Goal: Task Accomplishment & Management: Use online tool/utility

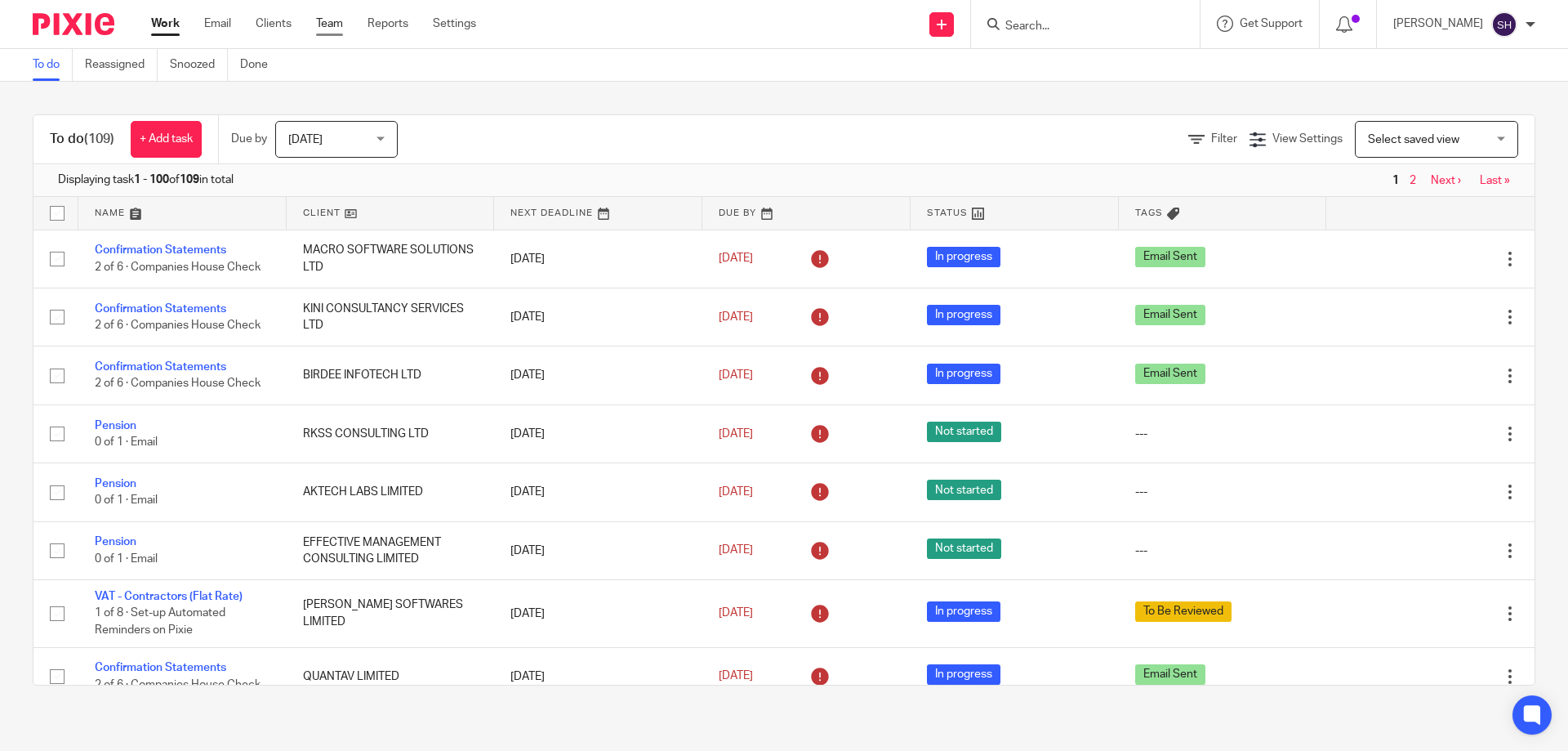
click at [330, 27] on link "Team" at bounding box center [330, 24] width 27 height 16
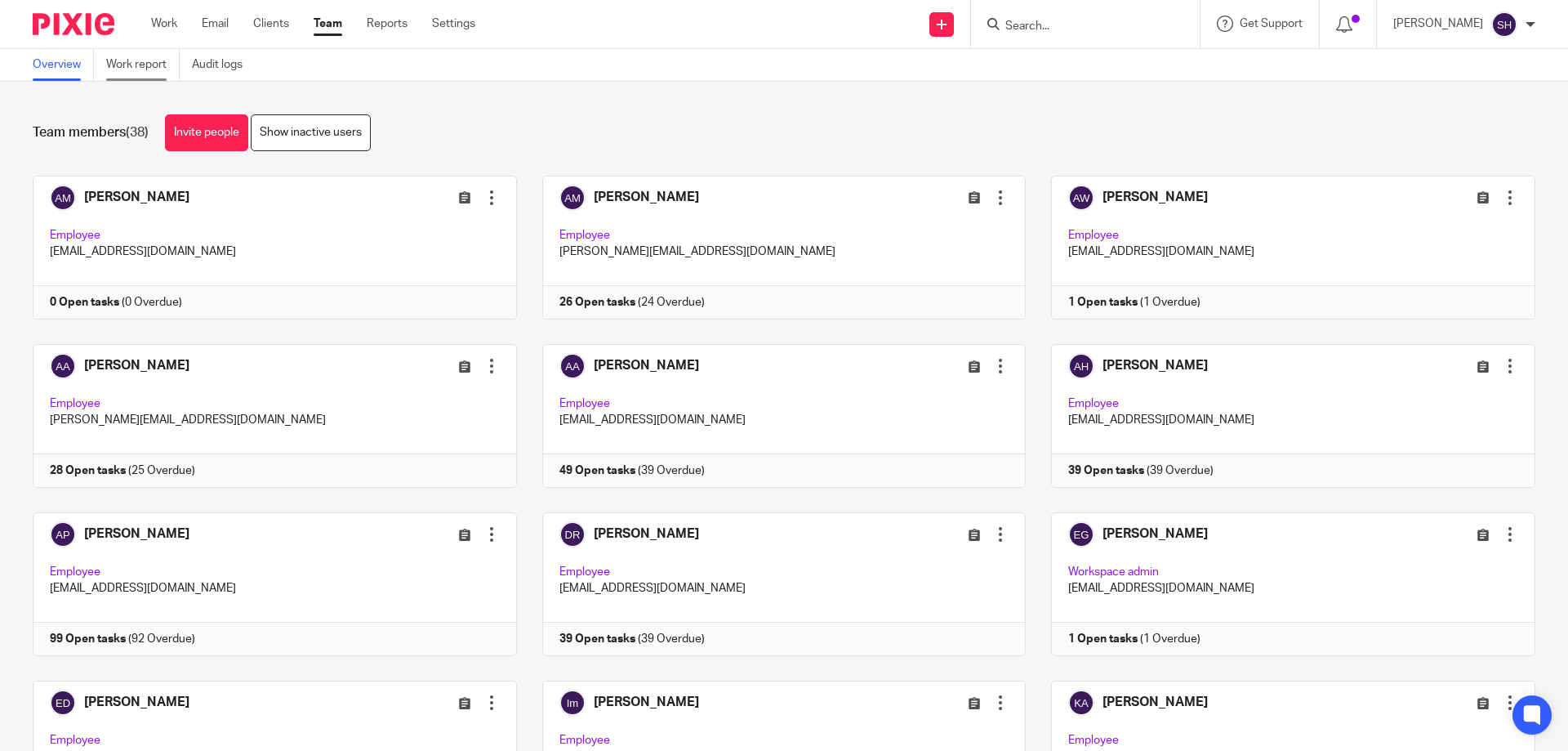
click at [164, 75] on link "Work report" at bounding box center [142, 64] width 73 height 32
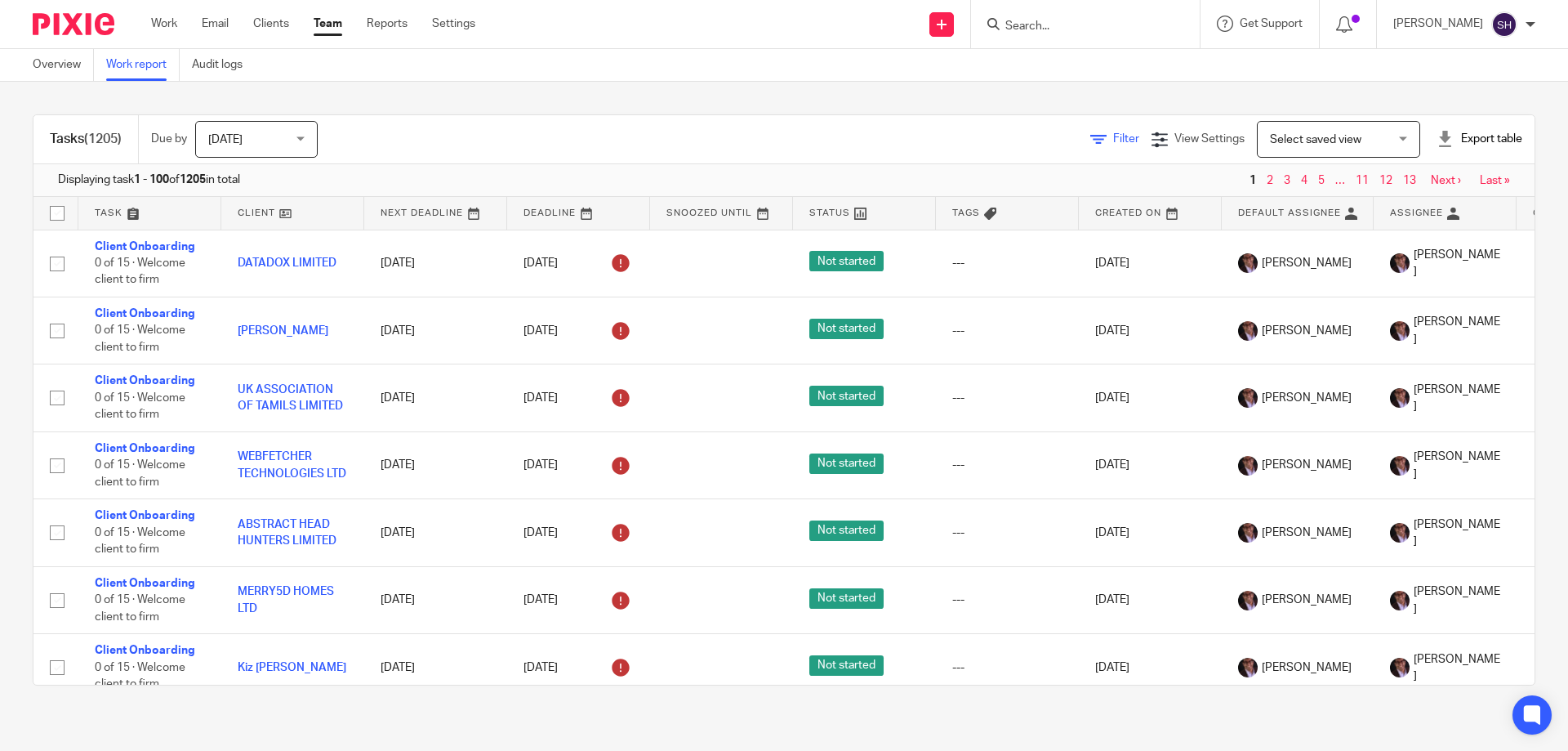
click at [1090, 135] on icon at bounding box center [1098, 140] width 16 height 16
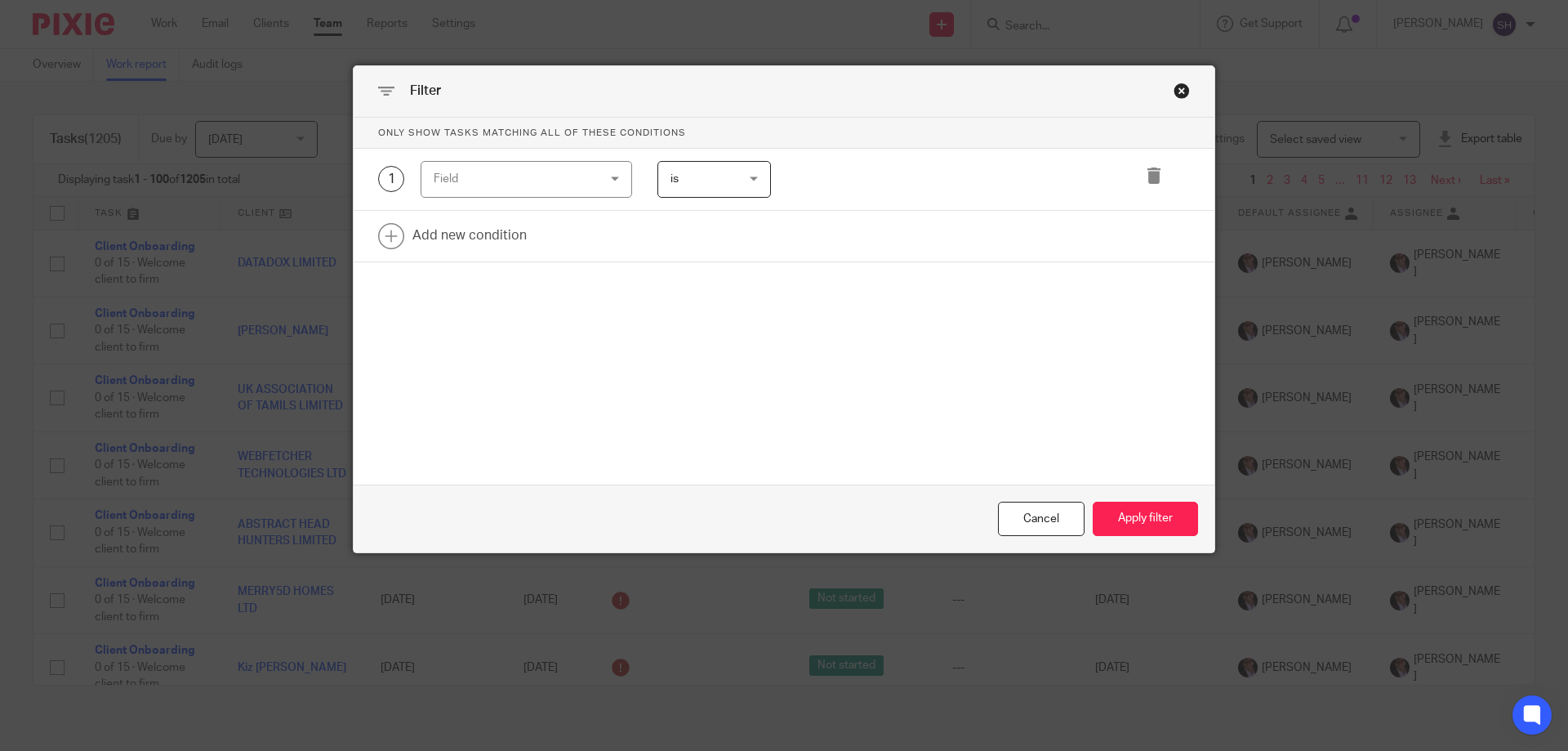
click at [532, 181] on div "Field" at bounding box center [512, 178] width 157 height 34
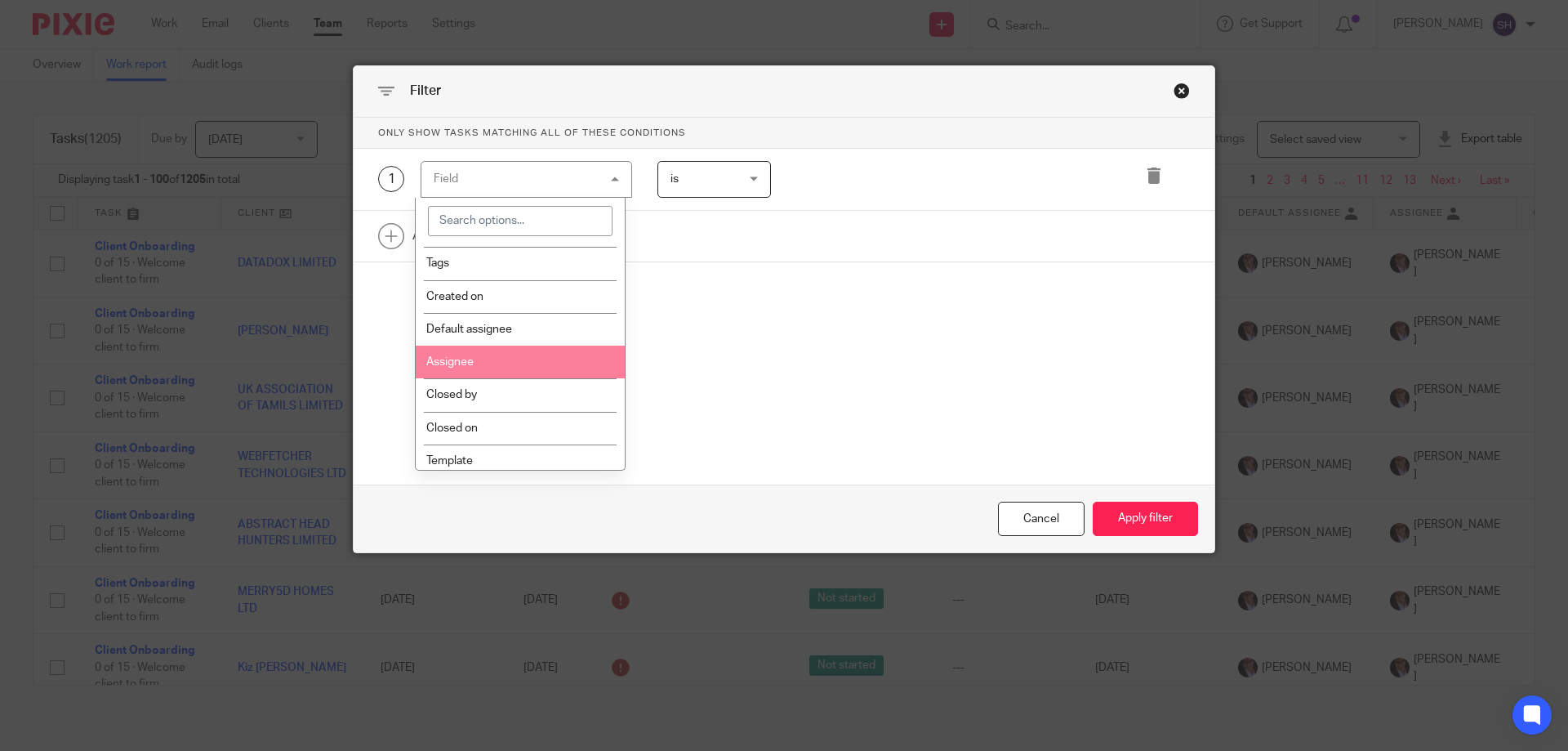
scroll to position [327, 0]
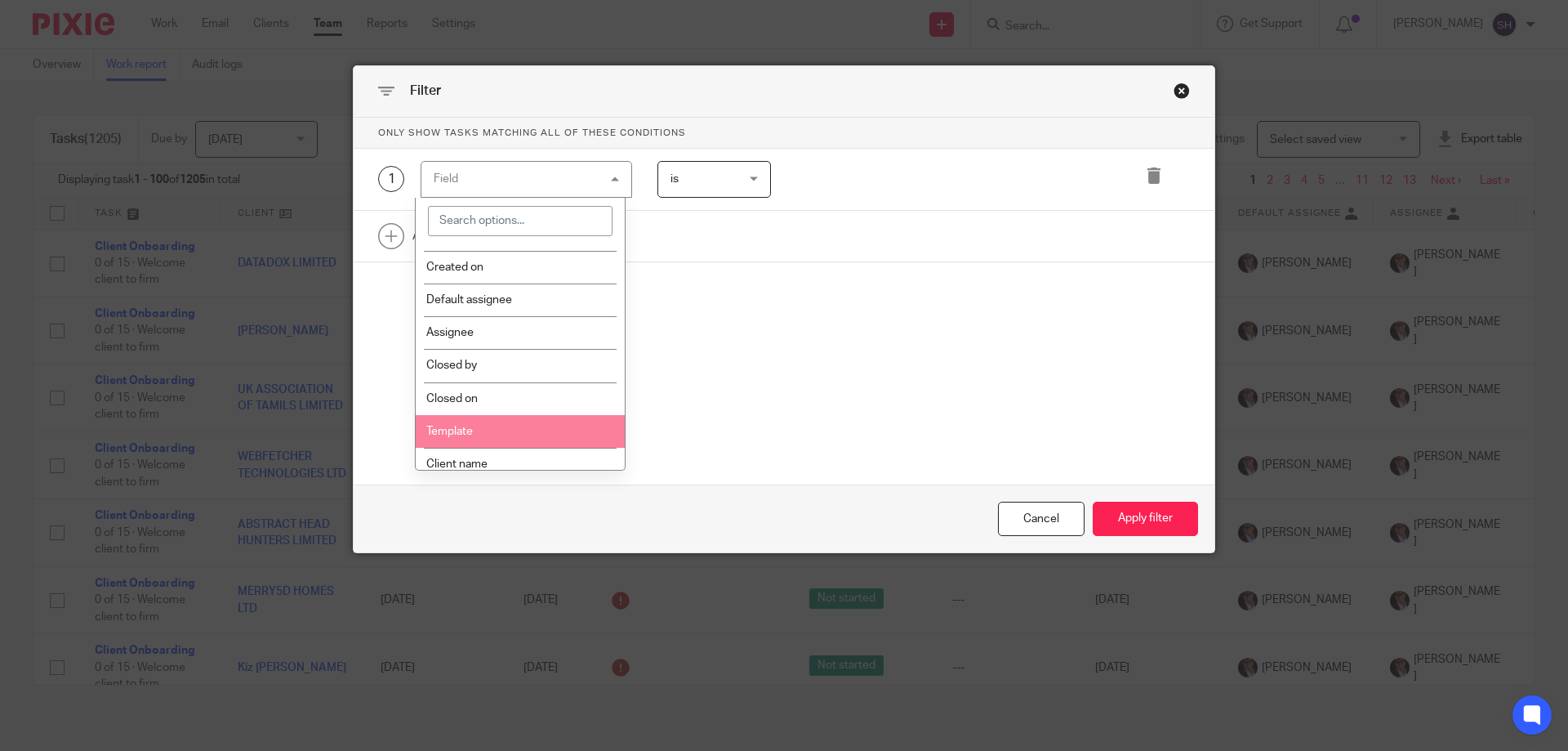
click at [511, 426] on li "Template" at bounding box center [521, 431] width 210 height 33
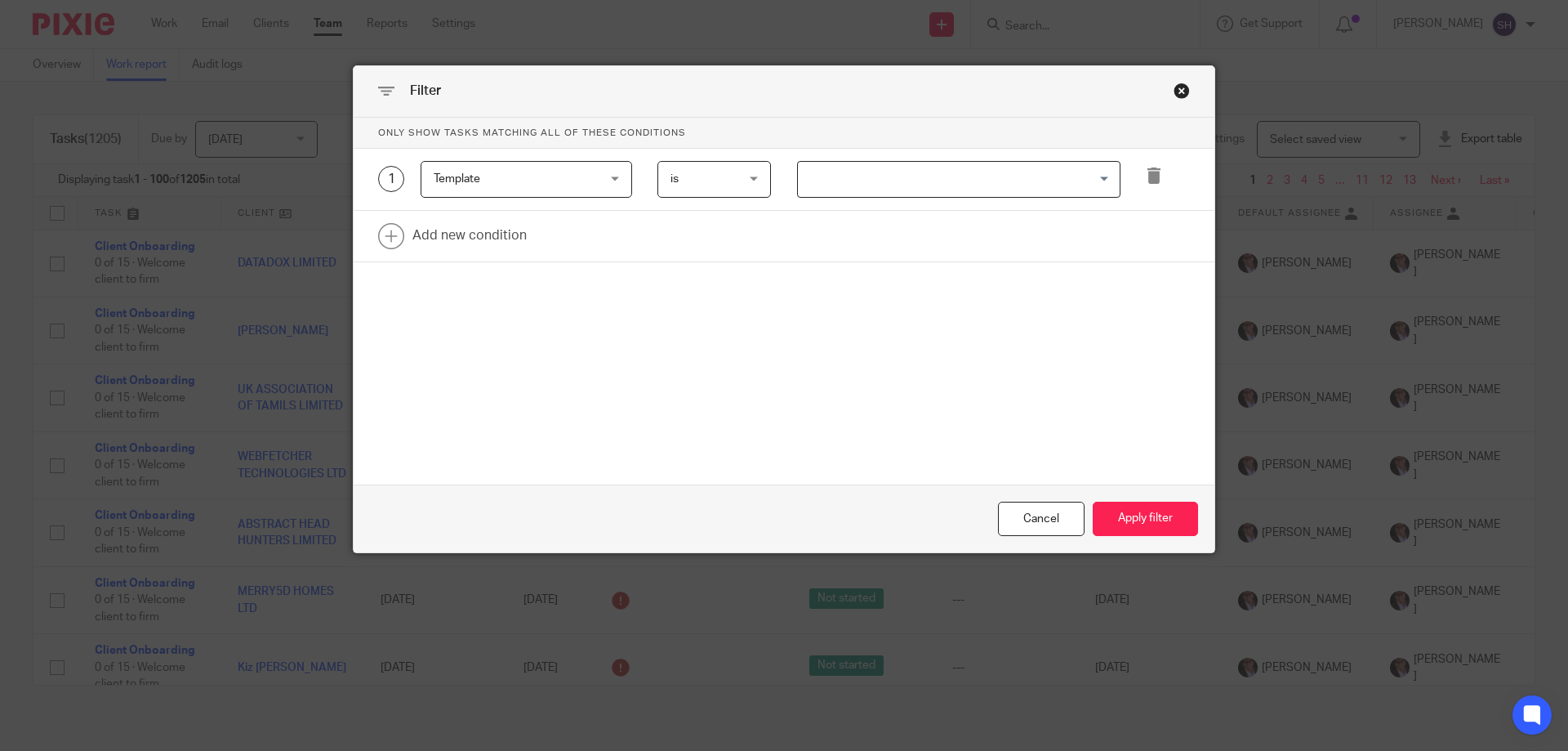
click at [924, 184] on input "Search for option" at bounding box center [955, 179] width 311 height 28
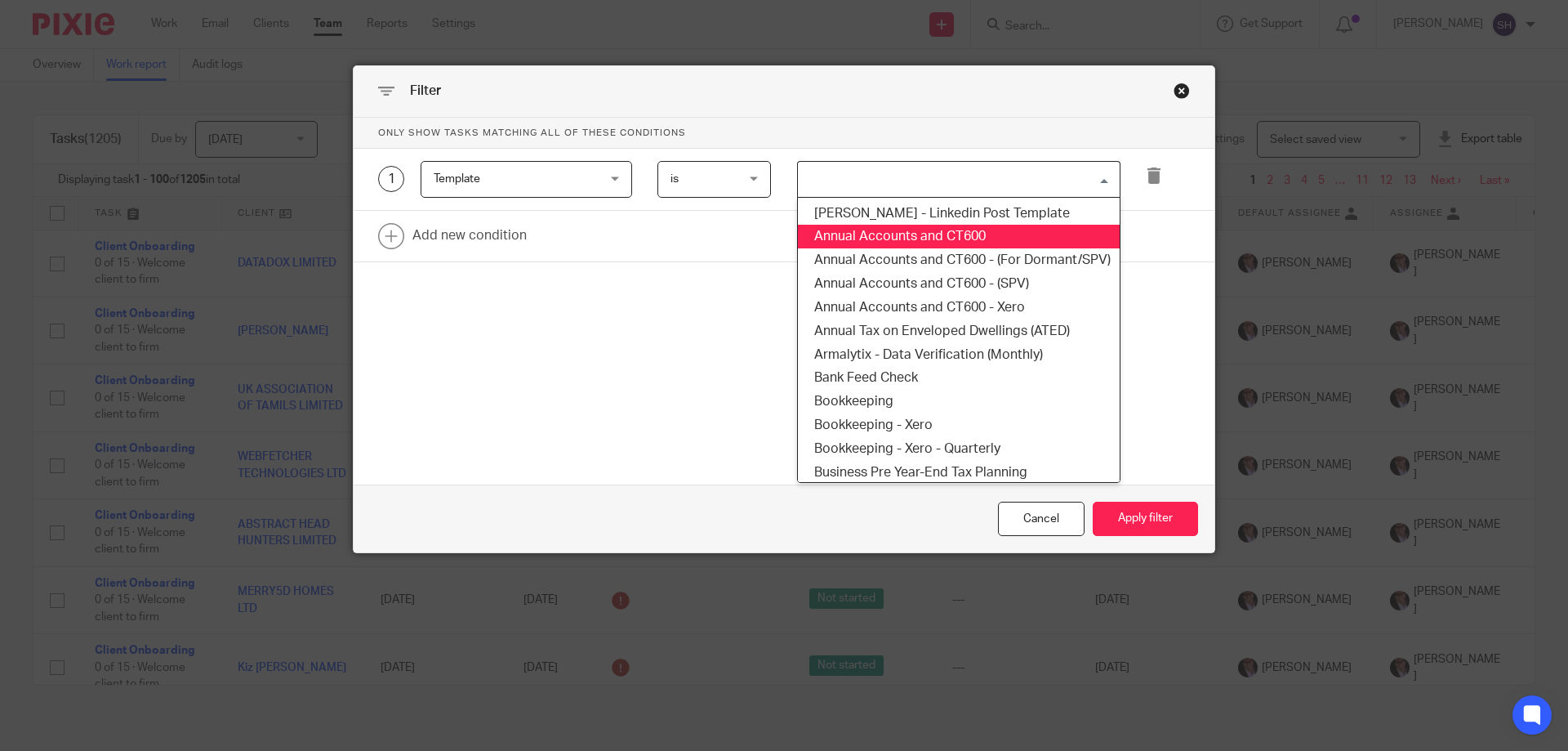
drag, startPoint x: 931, startPoint y: 250, endPoint x: 943, endPoint y: 235, distance: 19.2
click at [943, 235] on ul "Amanda C. Watts - Linkedin Post Template Annual Accounts and CT600 Annual Accou…" at bounding box center [958, 340] width 323 height 286
click at [943, 235] on li "Annual Accounts and CT600" at bounding box center [958, 236] width 322 height 24
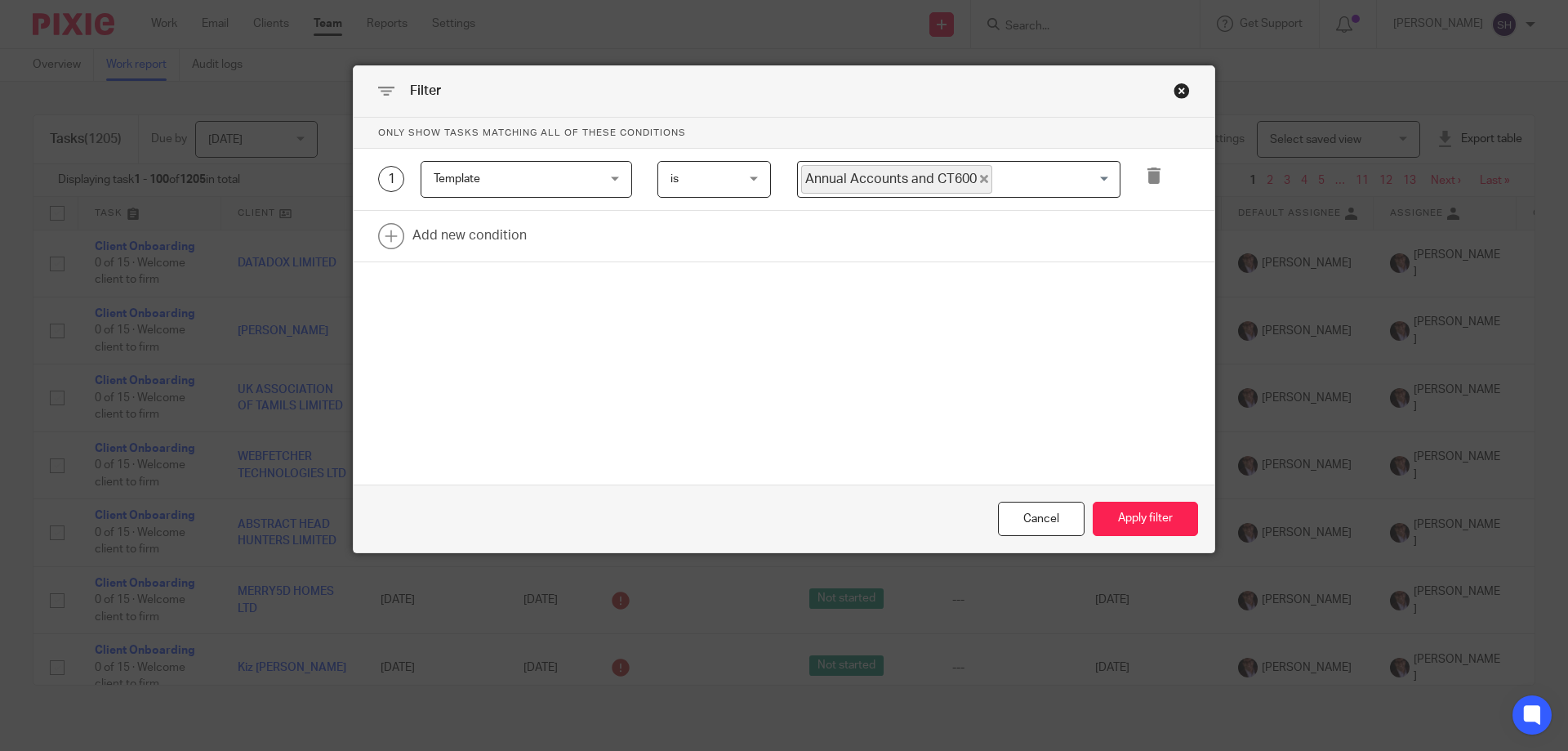
click at [1079, 189] on input "Search for option" at bounding box center [1052, 179] width 117 height 28
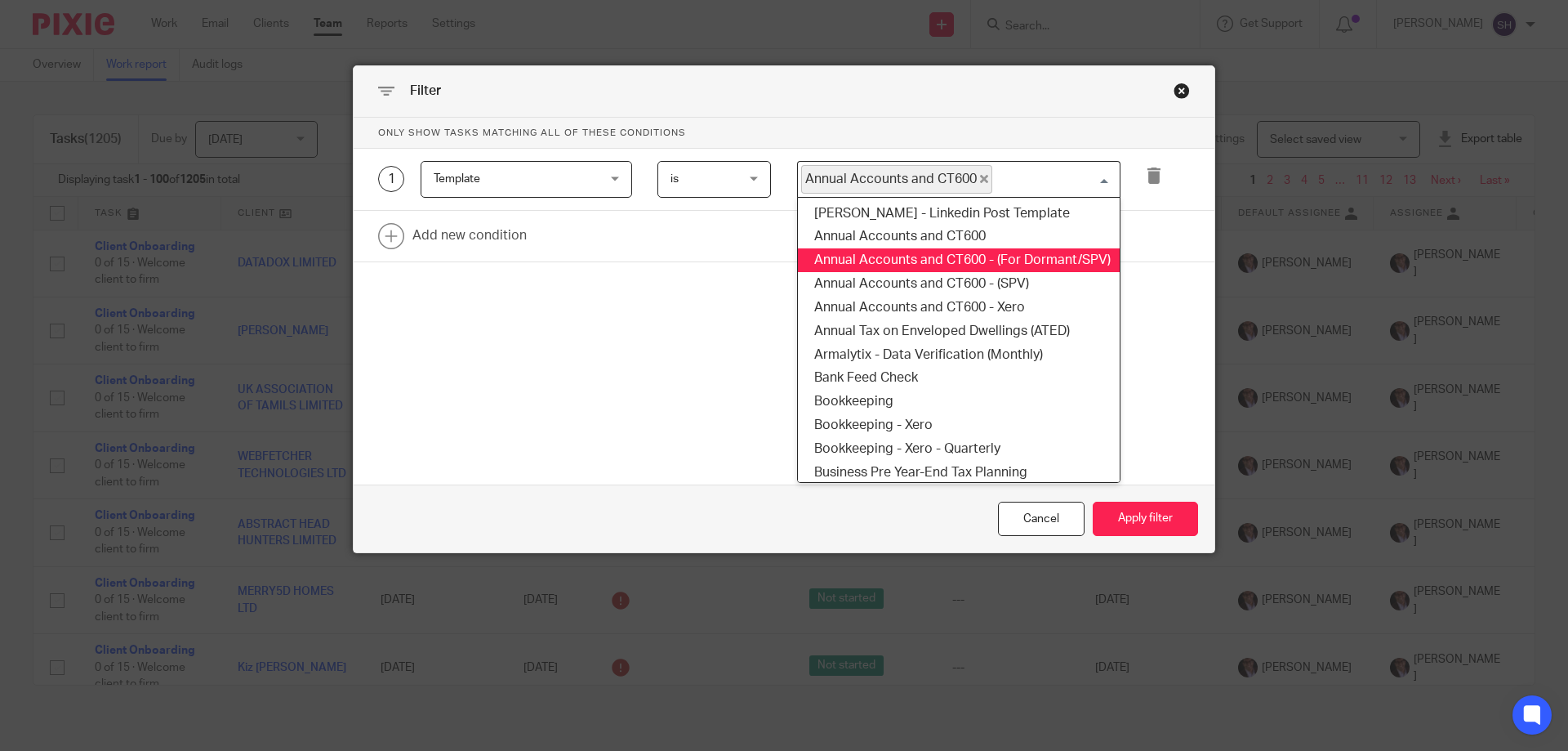
click at [1059, 263] on li "Annual Accounts and CT600 - (For Dormant/SPV)" at bounding box center [958, 260] width 322 height 24
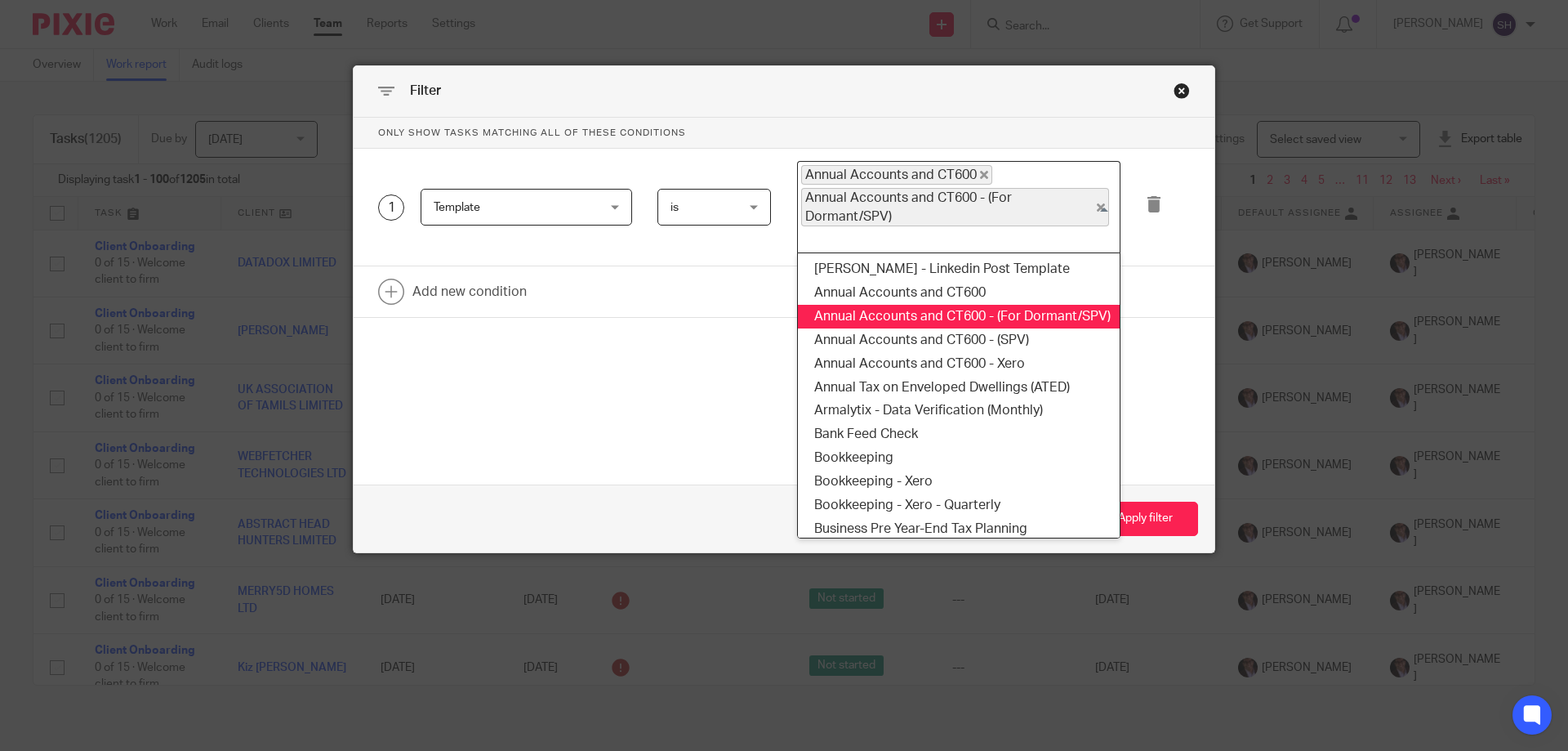
click at [1052, 247] on input "Search for option" at bounding box center [955, 239] width 311 height 19
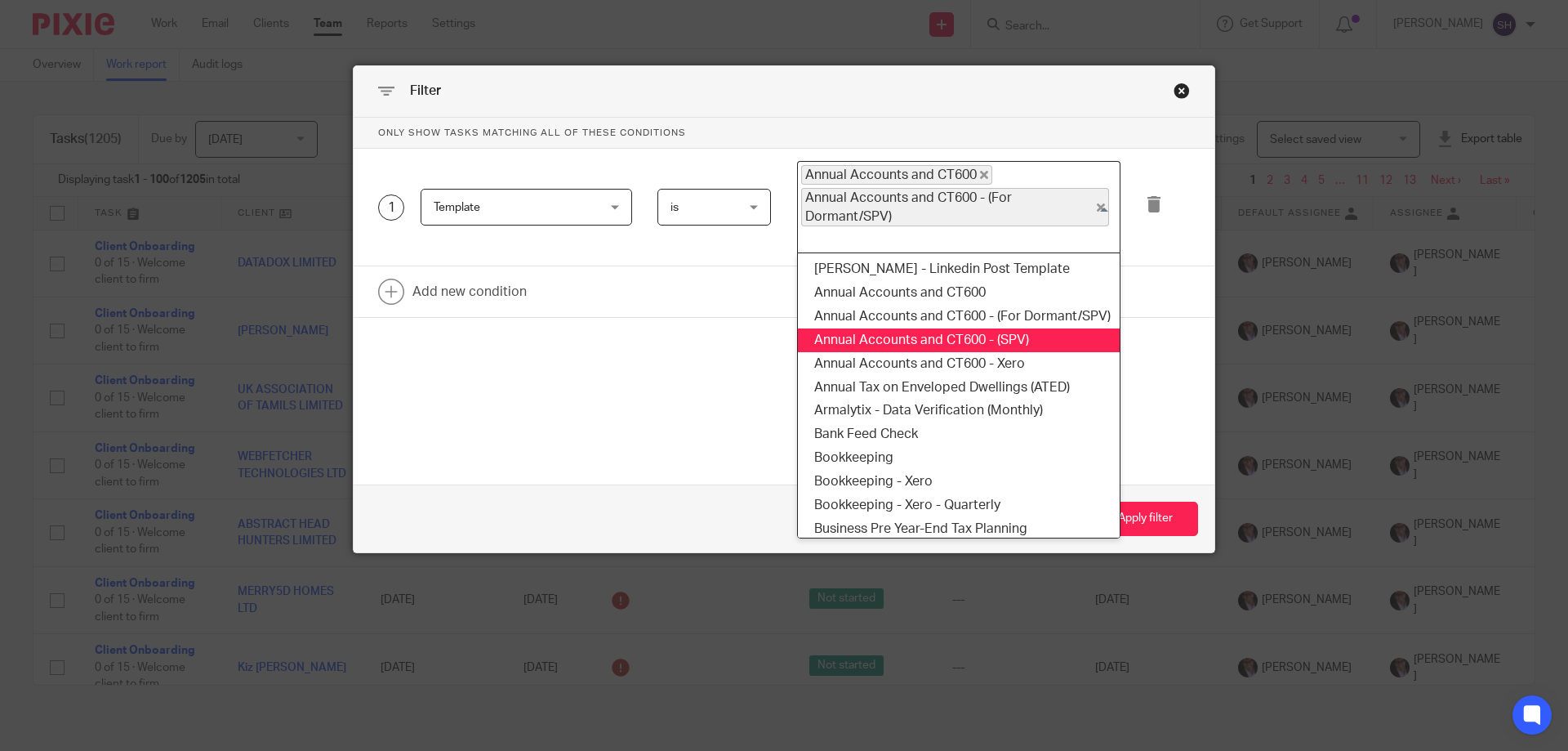
click at [1004, 333] on li "Annual Accounts and CT600 - (SPV)" at bounding box center [958, 340] width 322 height 24
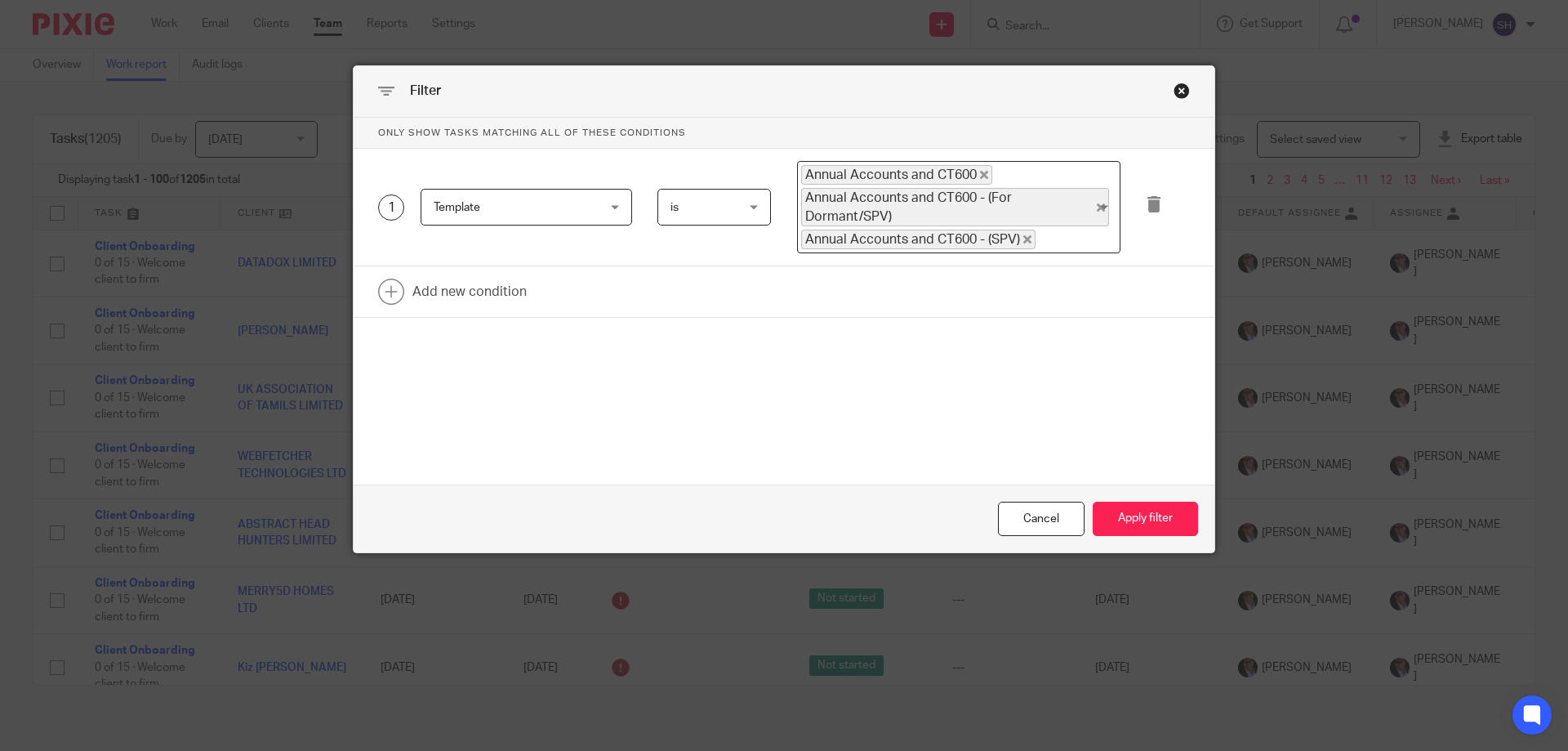
click at [1074, 243] on input "Search for option" at bounding box center [1073, 239] width 73 height 19
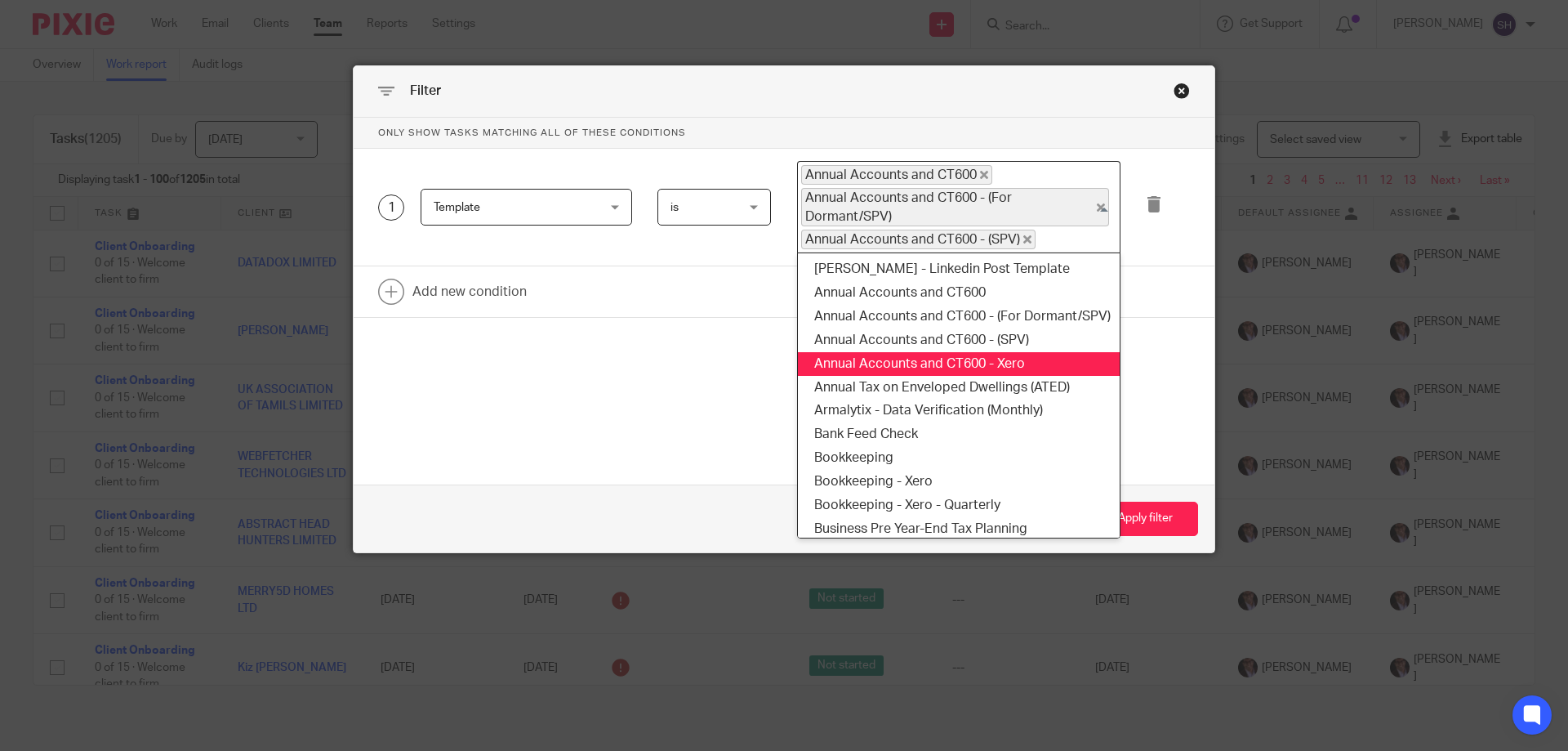
click at [1016, 363] on li "Annual Accounts and CT600 - Xero" at bounding box center [958, 363] width 322 height 24
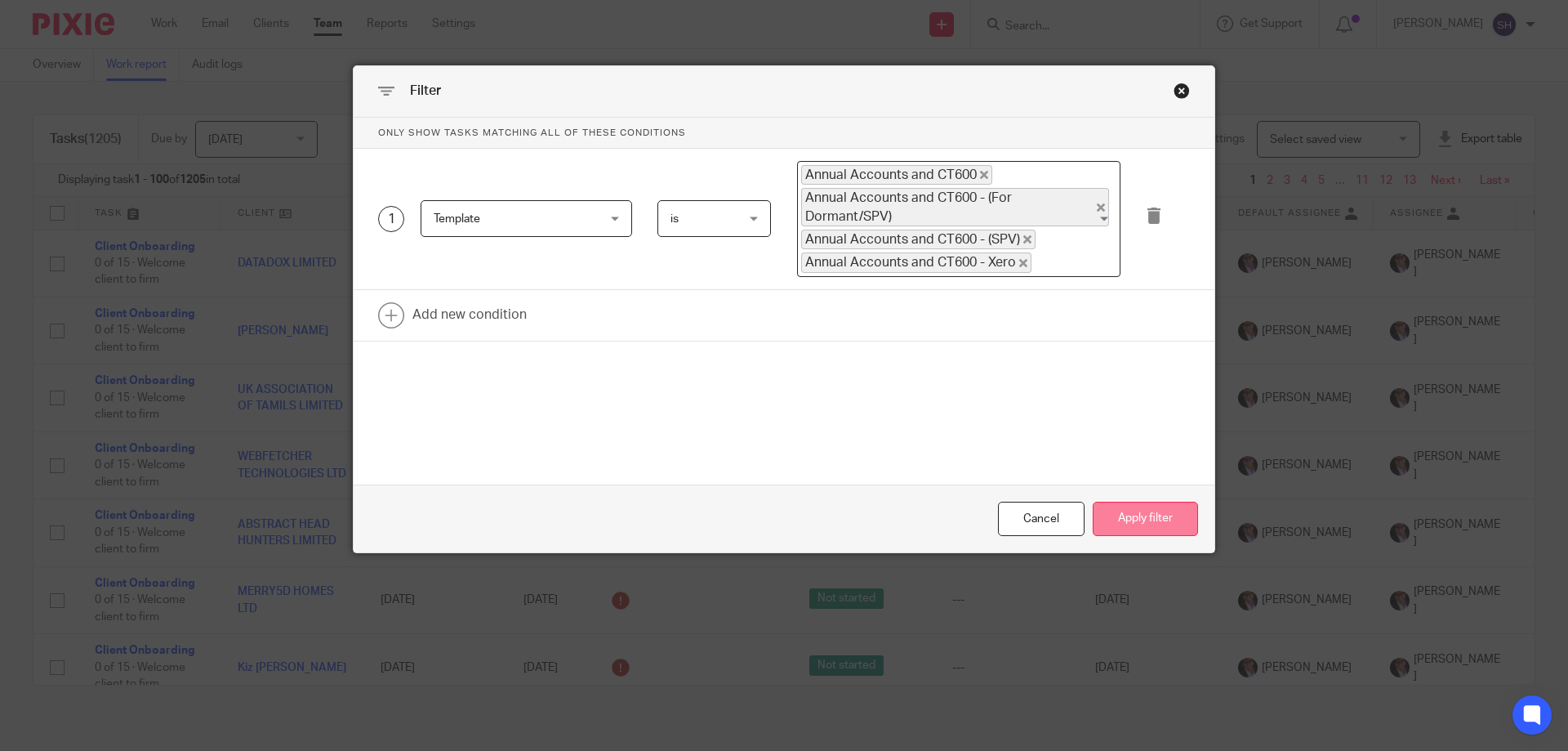
click at [1119, 512] on button "Apply filter" at bounding box center [1145, 520] width 105 height 35
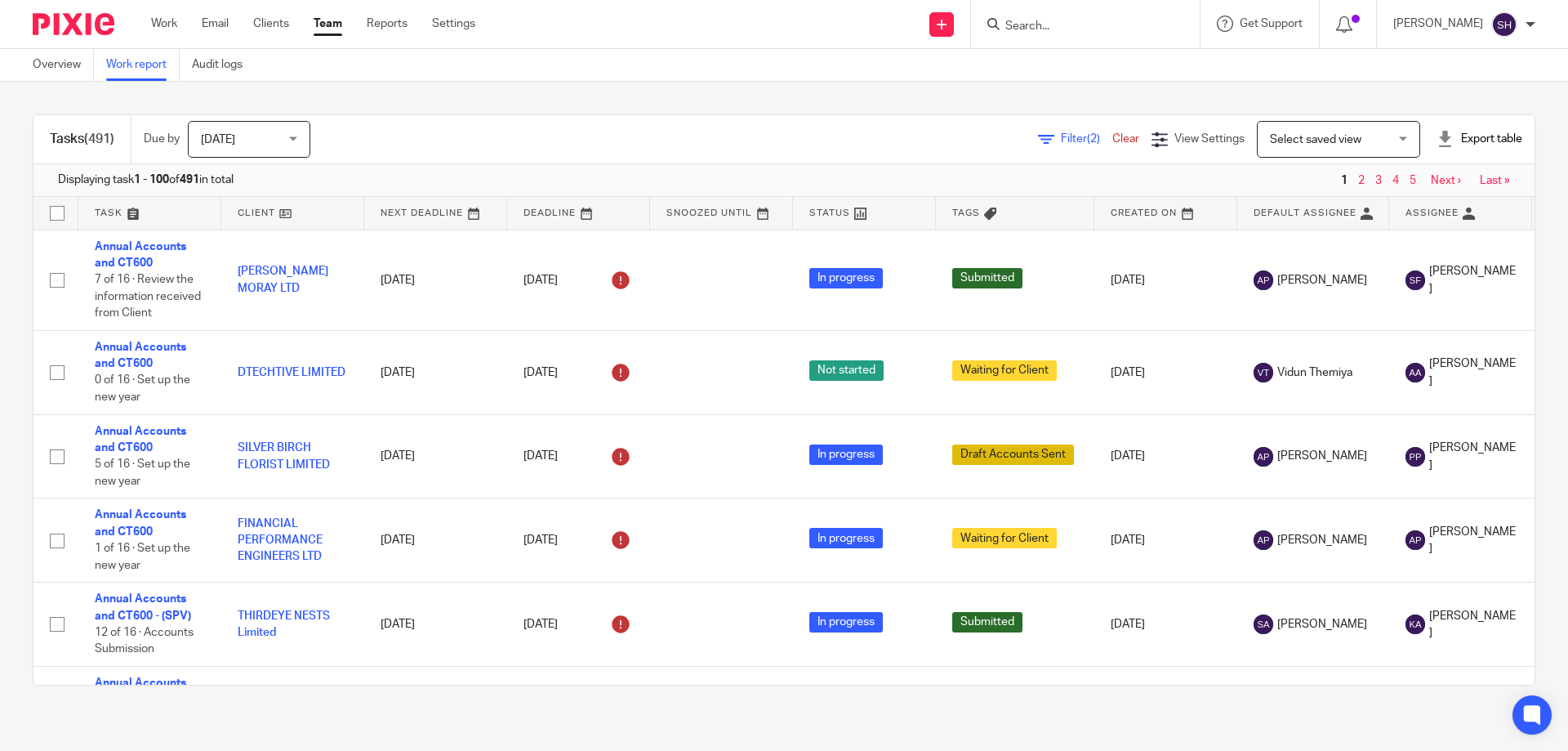
click at [284, 135] on span "[DATE]" at bounding box center [244, 139] width 87 height 34
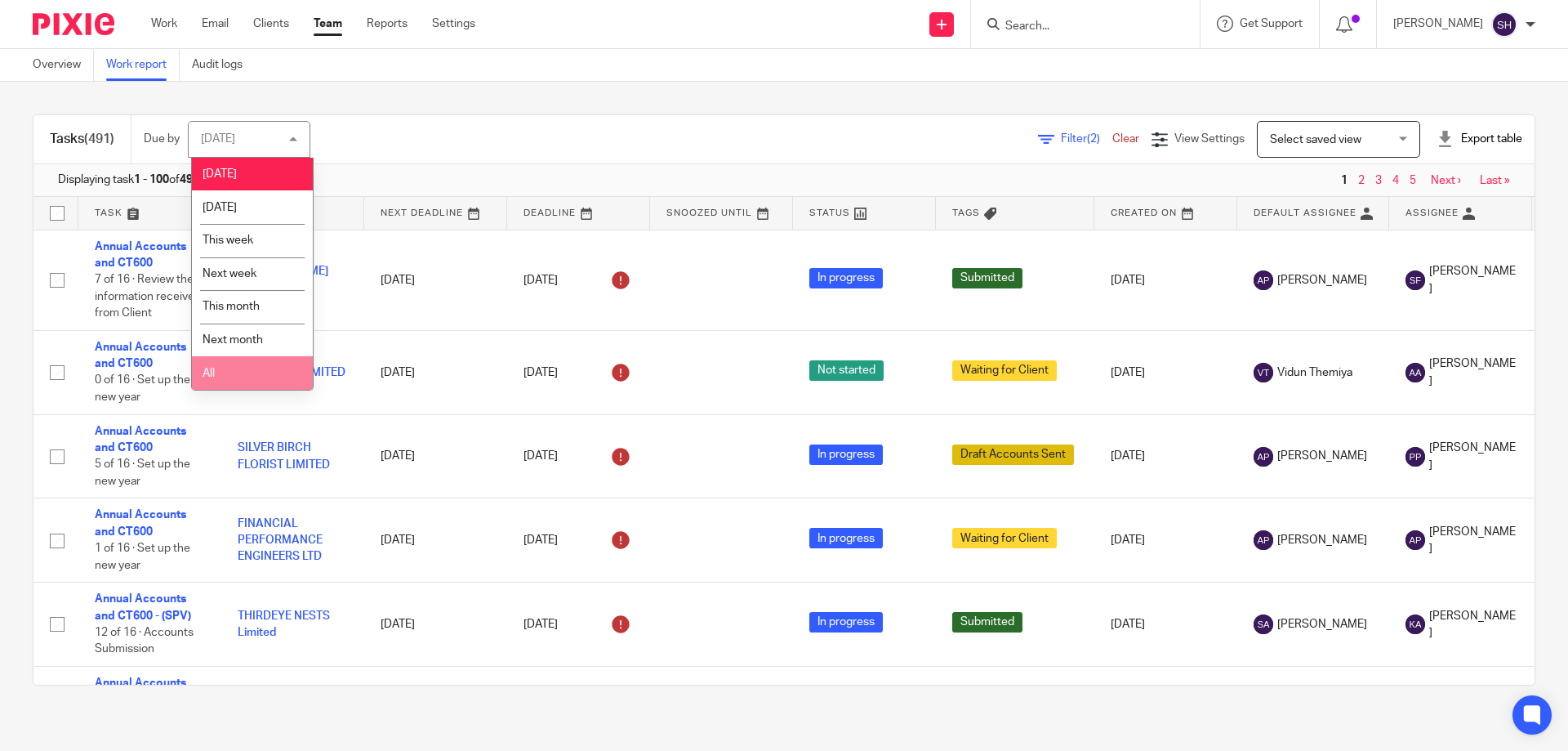
click at [235, 366] on li "All" at bounding box center [252, 373] width 121 height 34
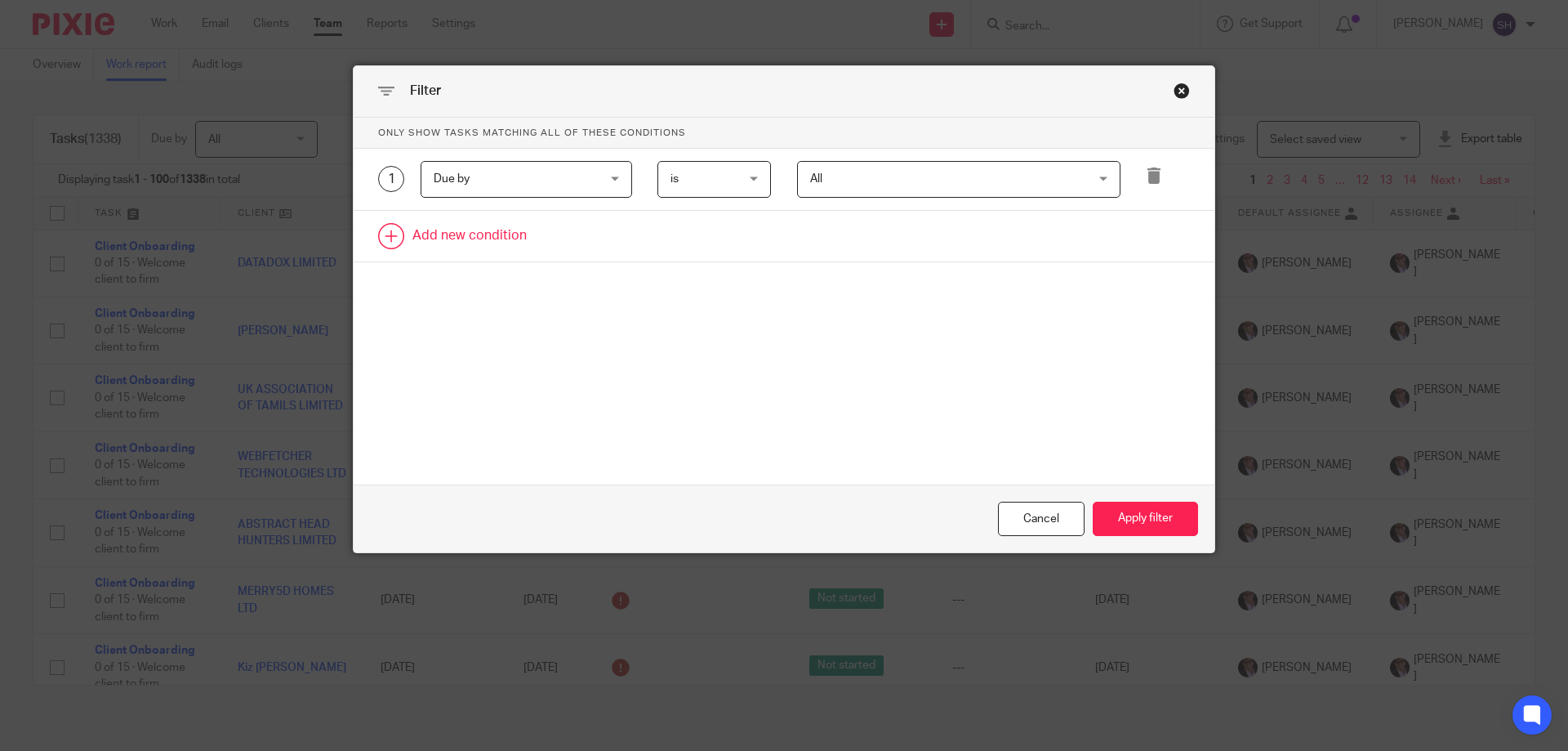
click at [447, 232] on link at bounding box center [784, 236] width 860 height 50
click at [459, 253] on div "Field" at bounding box center [512, 240] width 157 height 34
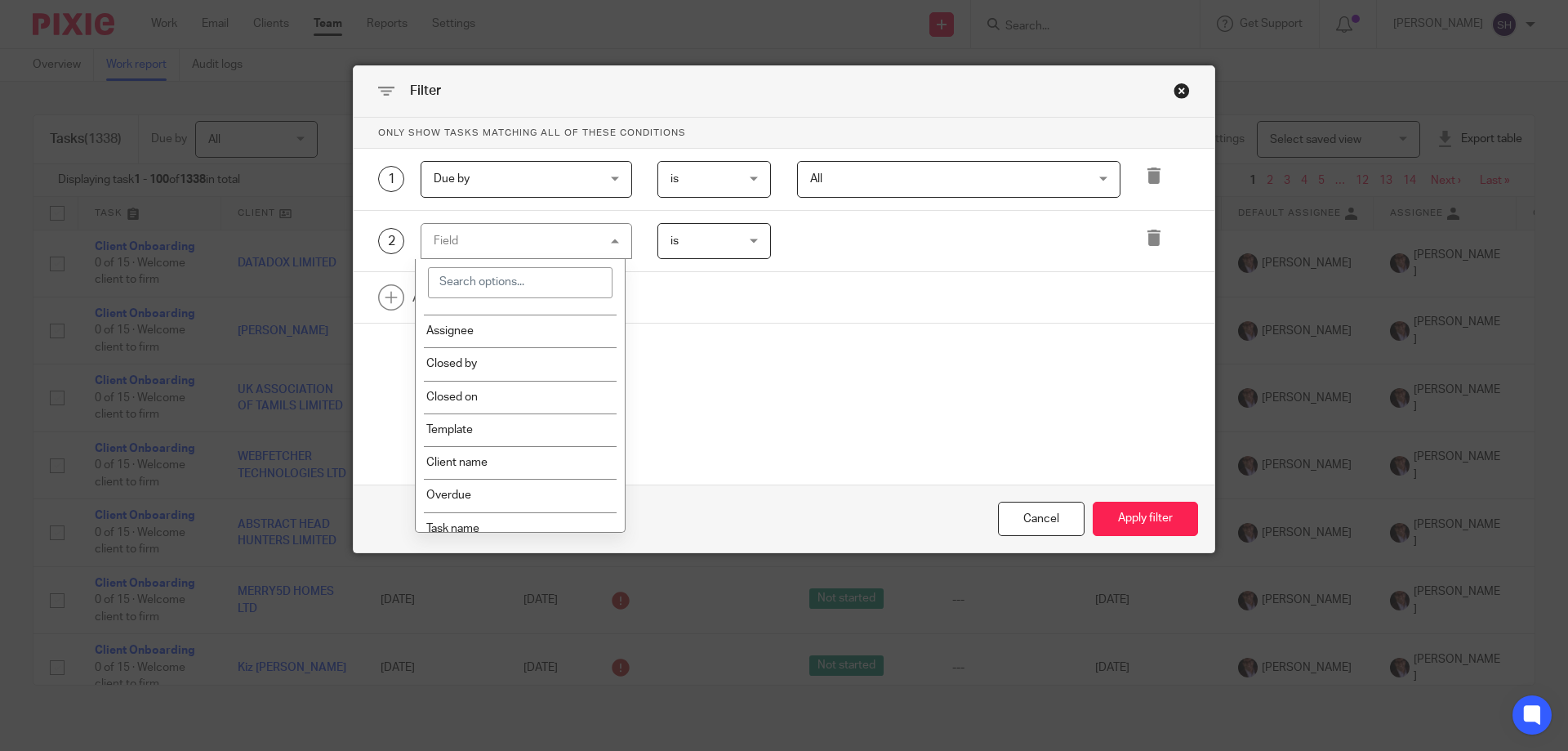
scroll to position [408, 0]
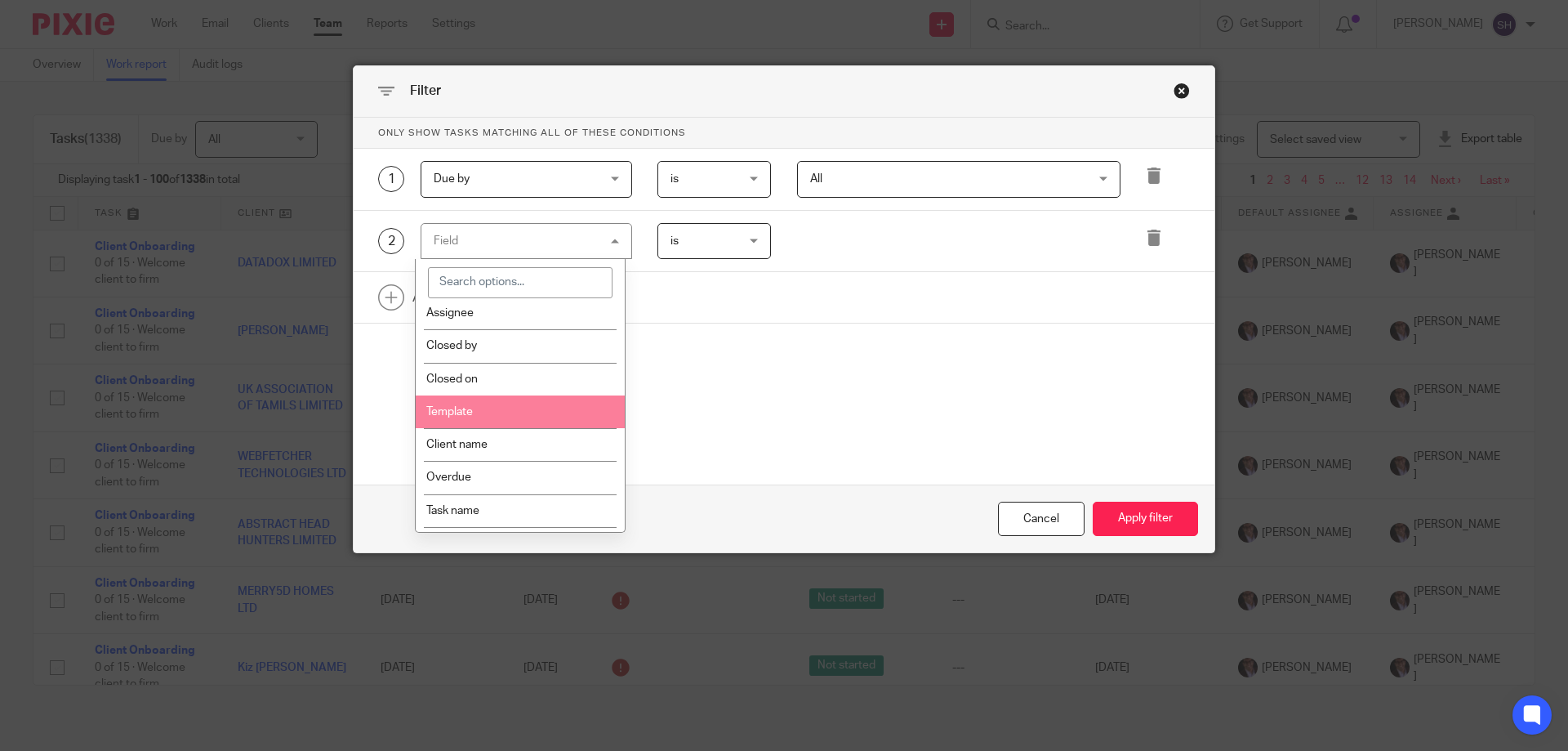
click at [494, 403] on li "Template" at bounding box center [521, 411] width 210 height 33
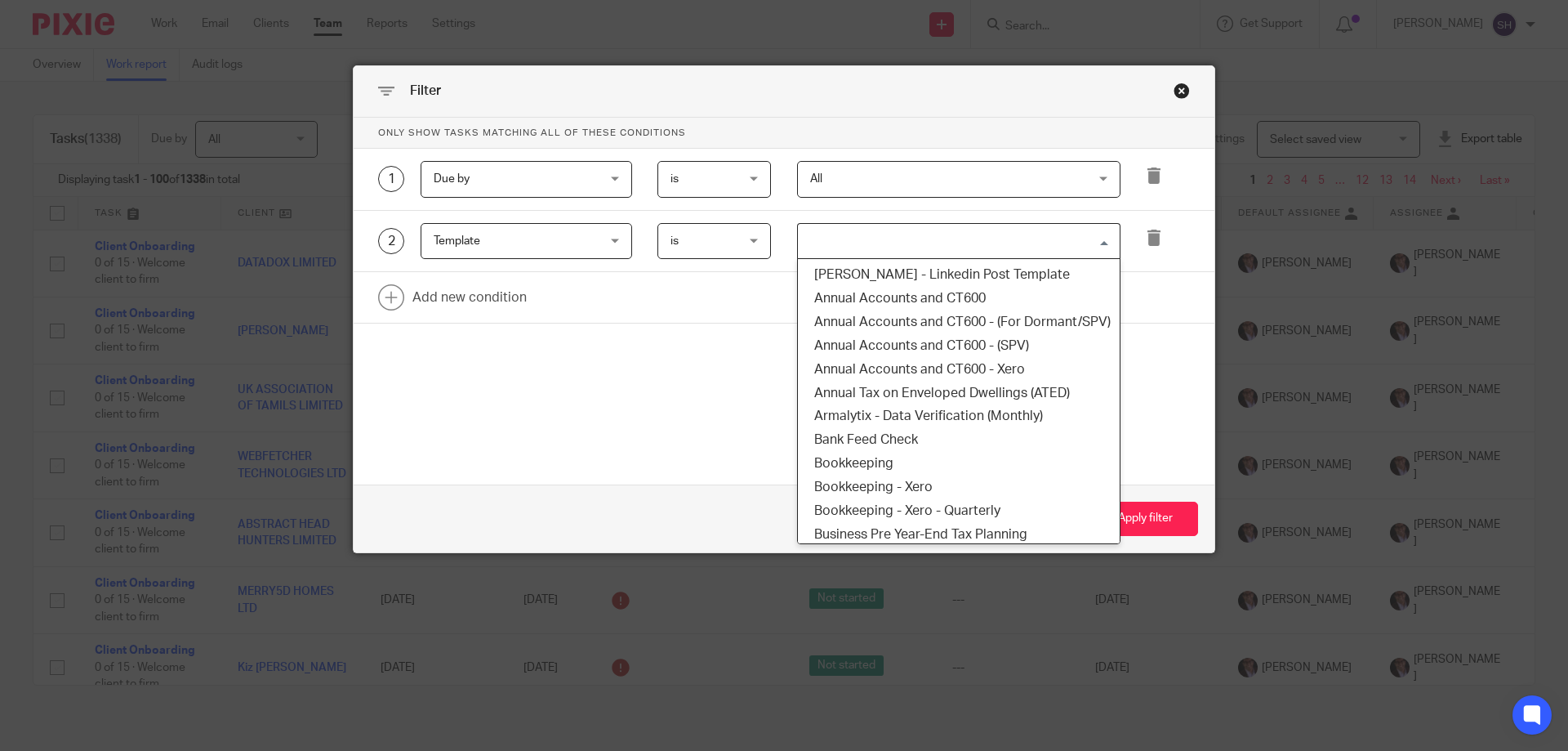
click at [926, 254] on input "Search for option" at bounding box center [955, 241] width 311 height 28
click at [926, 303] on li "Annual Accounts and CT600" at bounding box center [958, 298] width 322 height 24
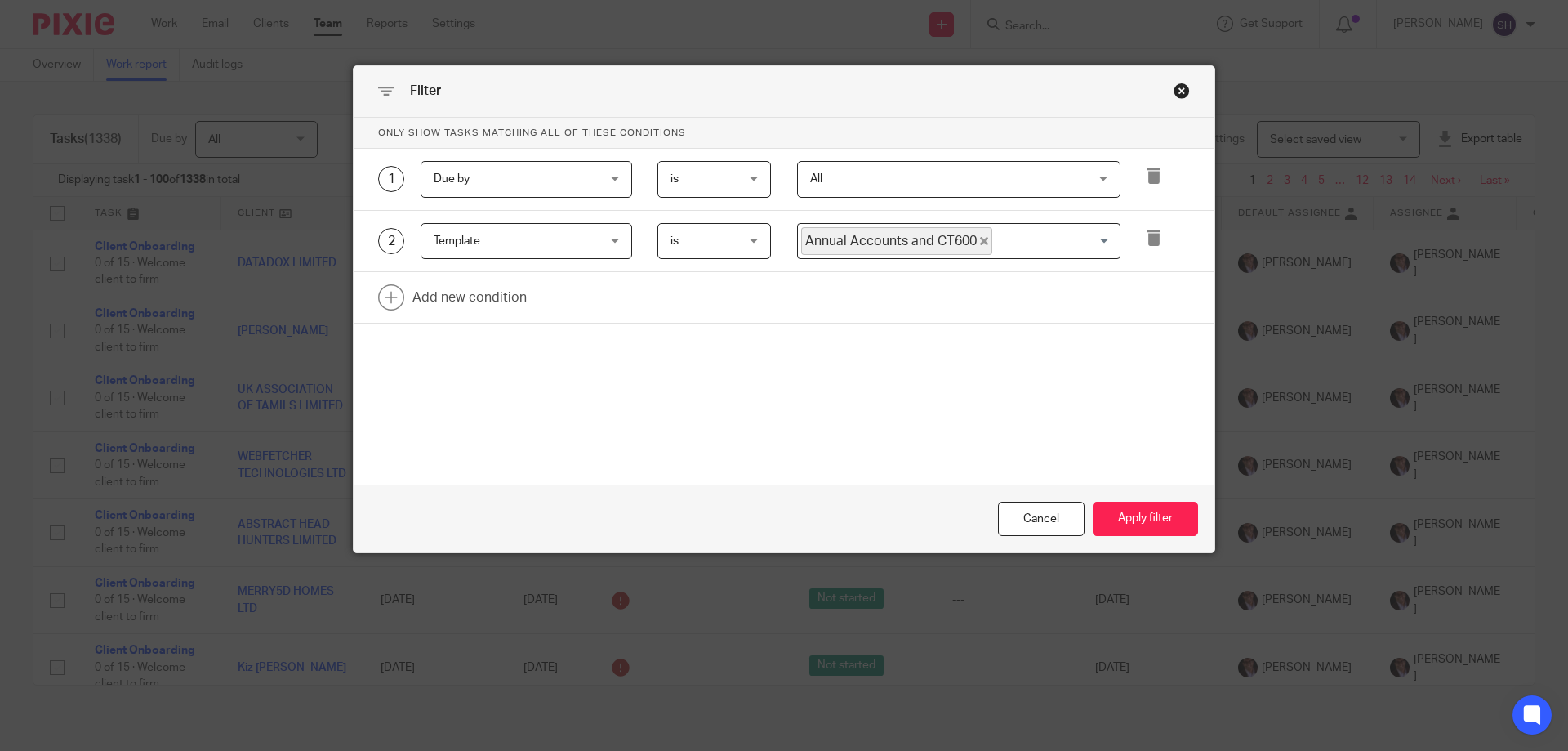
click at [1038, 249] on input "Search for option" at bounding box center [1052, 241] width 117 height 28
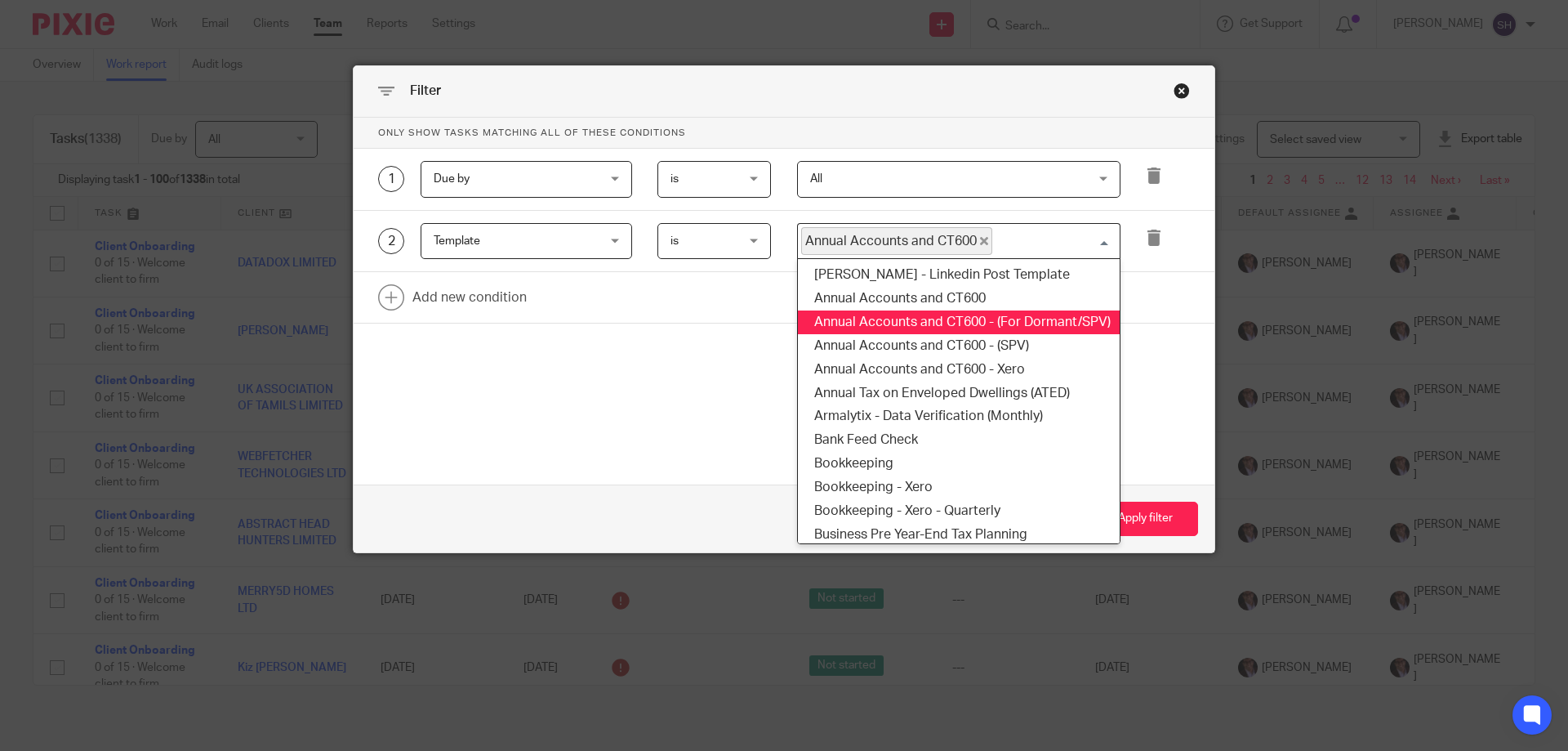
click at [1039, 320] on li "Annual Accounts and CT600 - (For Dormant/SPV)" at bounding box center [958, 322] width 322 height 24
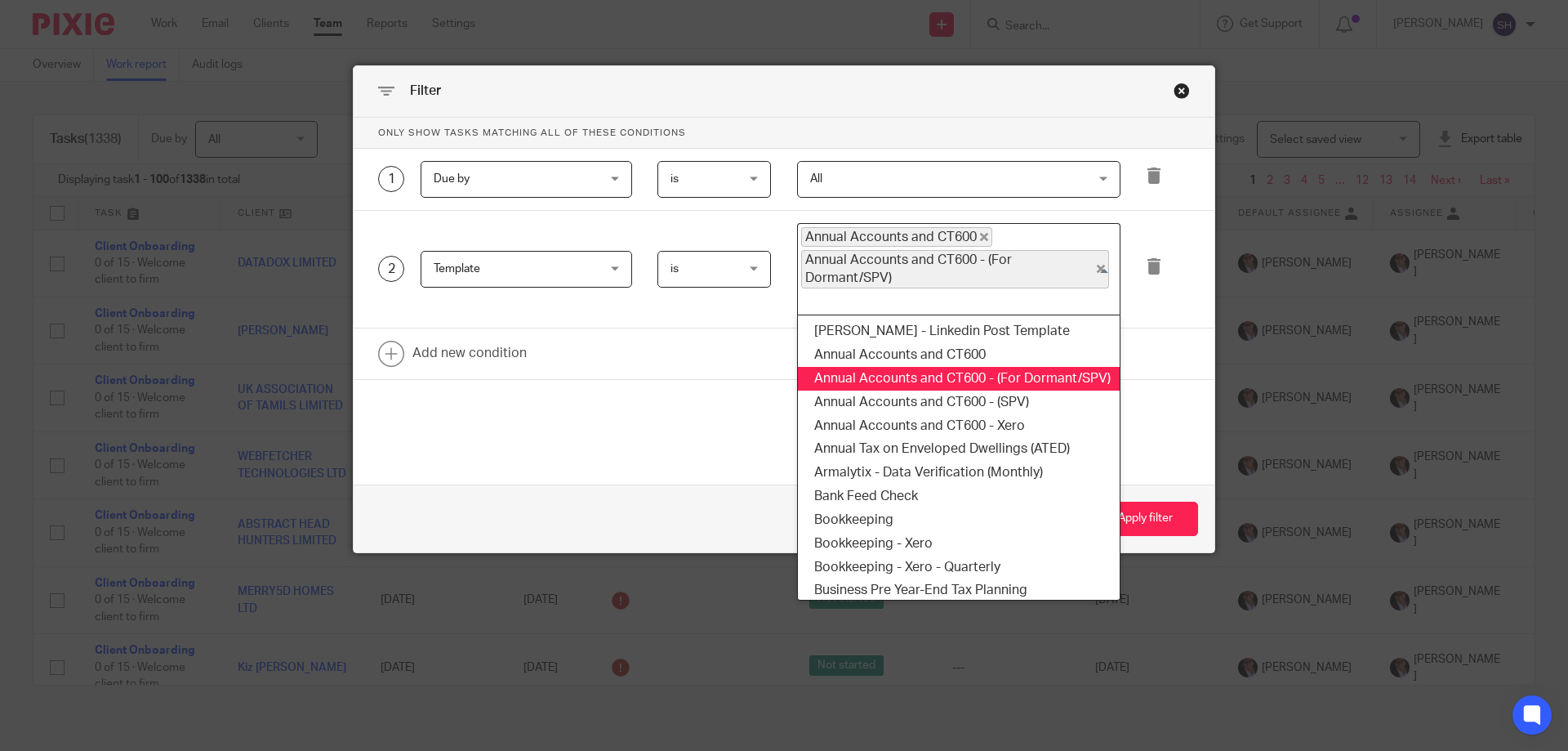
click at [1056, 307] on input "Search for option" at bounding box center [955, 301] width 311 height 19
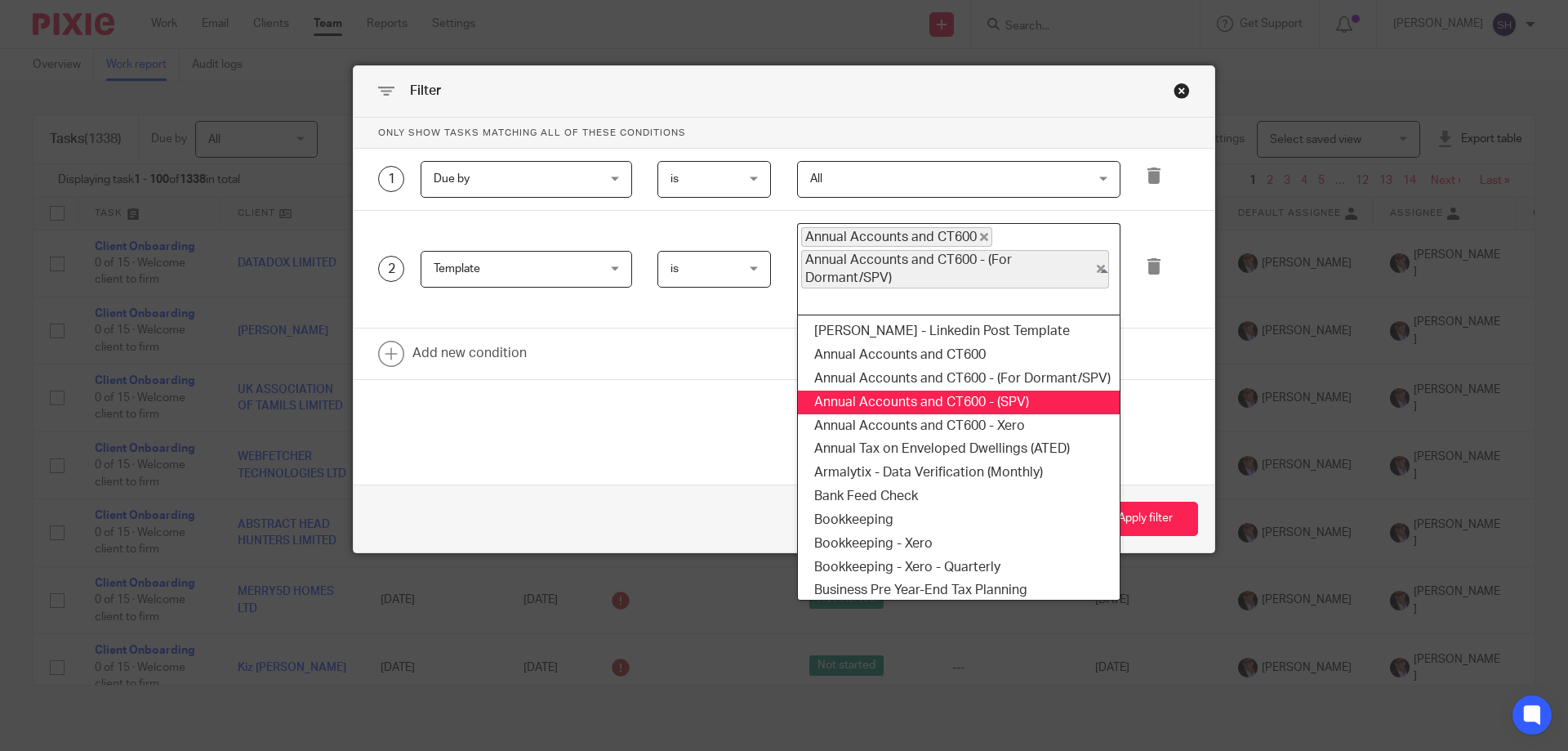
click at [1018, 409] on li "Annual Accounts and CT600 - (SPV)" at bounding box center [958, 402] width 322 height 24
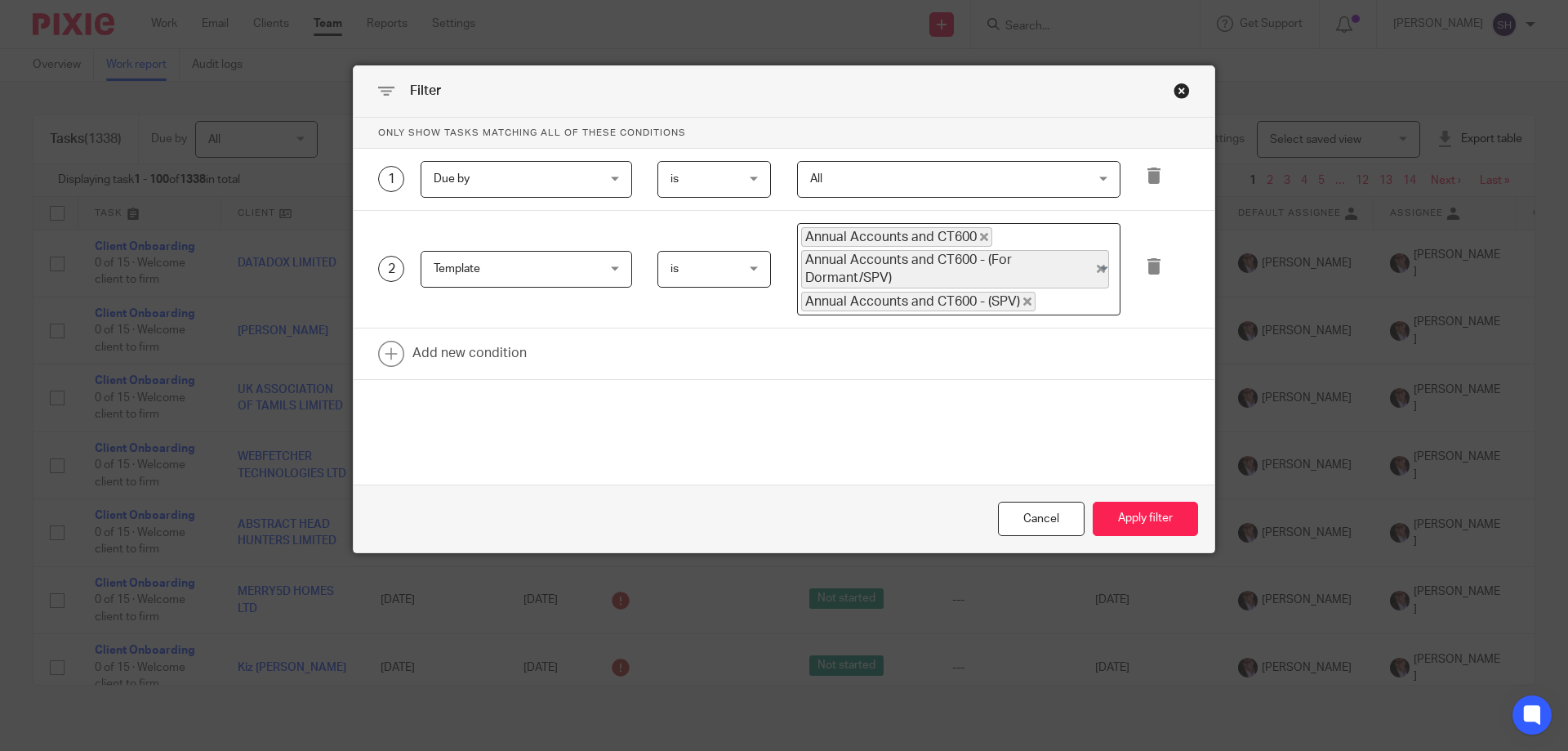
click at [1064, 303] on input "Search for option" at bounding box center [1073, 301] width 73 height 19
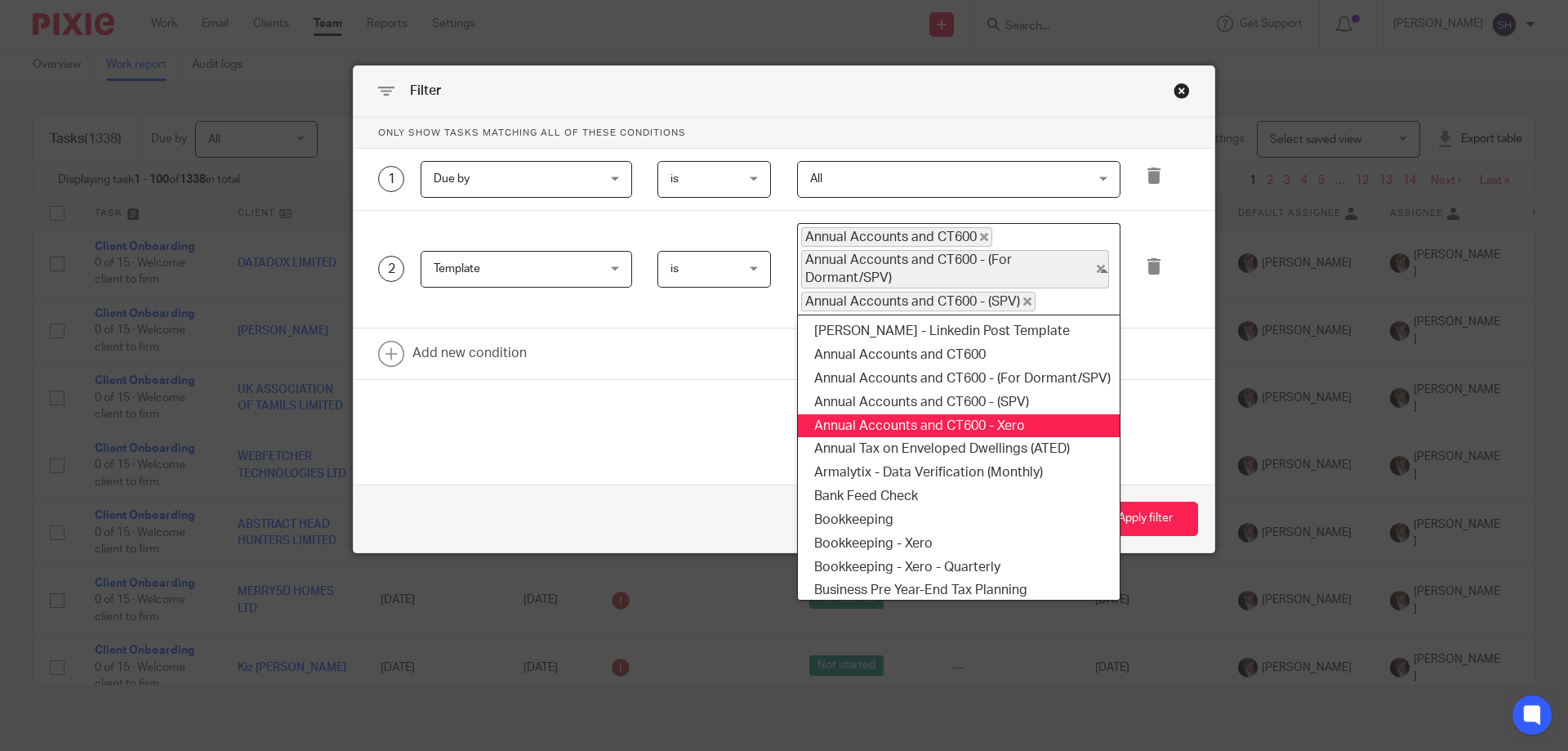
click at [1047, 432] on li "Annual Accounts and CT600 - Xero" at bounding box center [958, 426] width 322 height 24
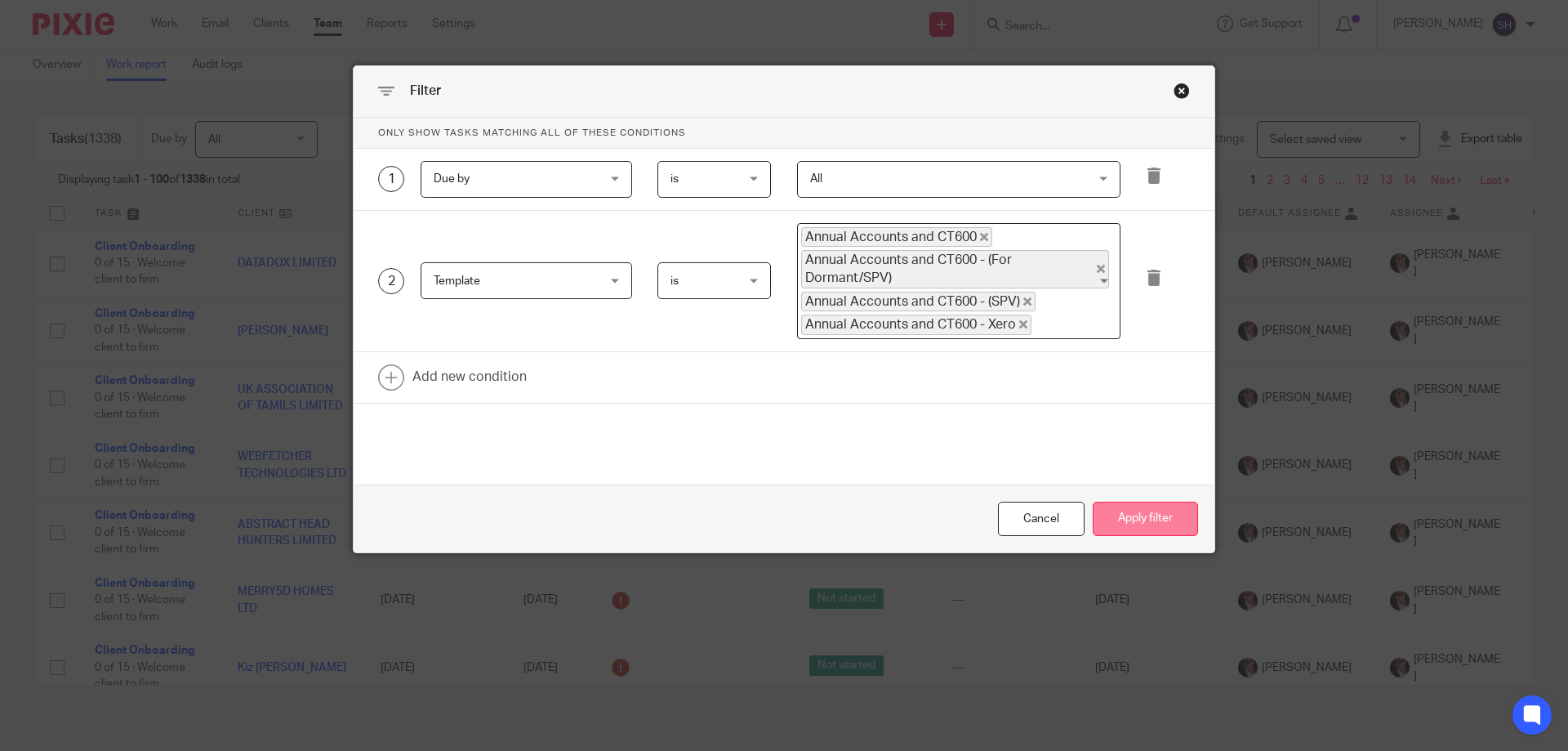
click at [1172, 515] on button "Apply filter" at bounding box center [1145, 520] width 105 height 35
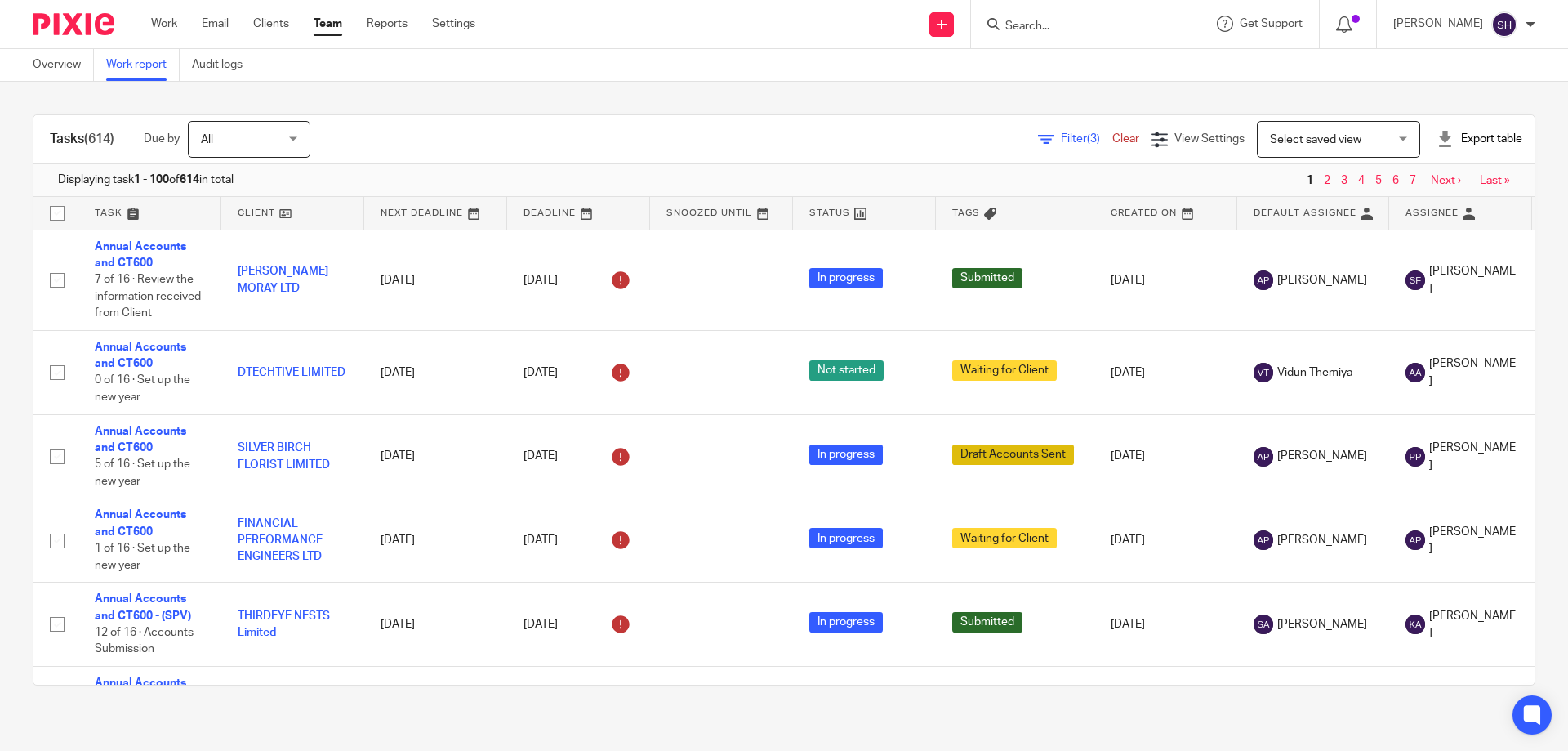
click at [1436, 135] on div "Export table" at bounding box center [1479, 139] width 86 height 16
click at [1404, 168] on li "CSV format" at bounding box center [1438, 176] width 95 height 24
click at [1405, 172] on link "CSV format" at bounding box center [1420, 175] width 59 height 11
